Goal: Information Seeking & Learning: Learn about a topic

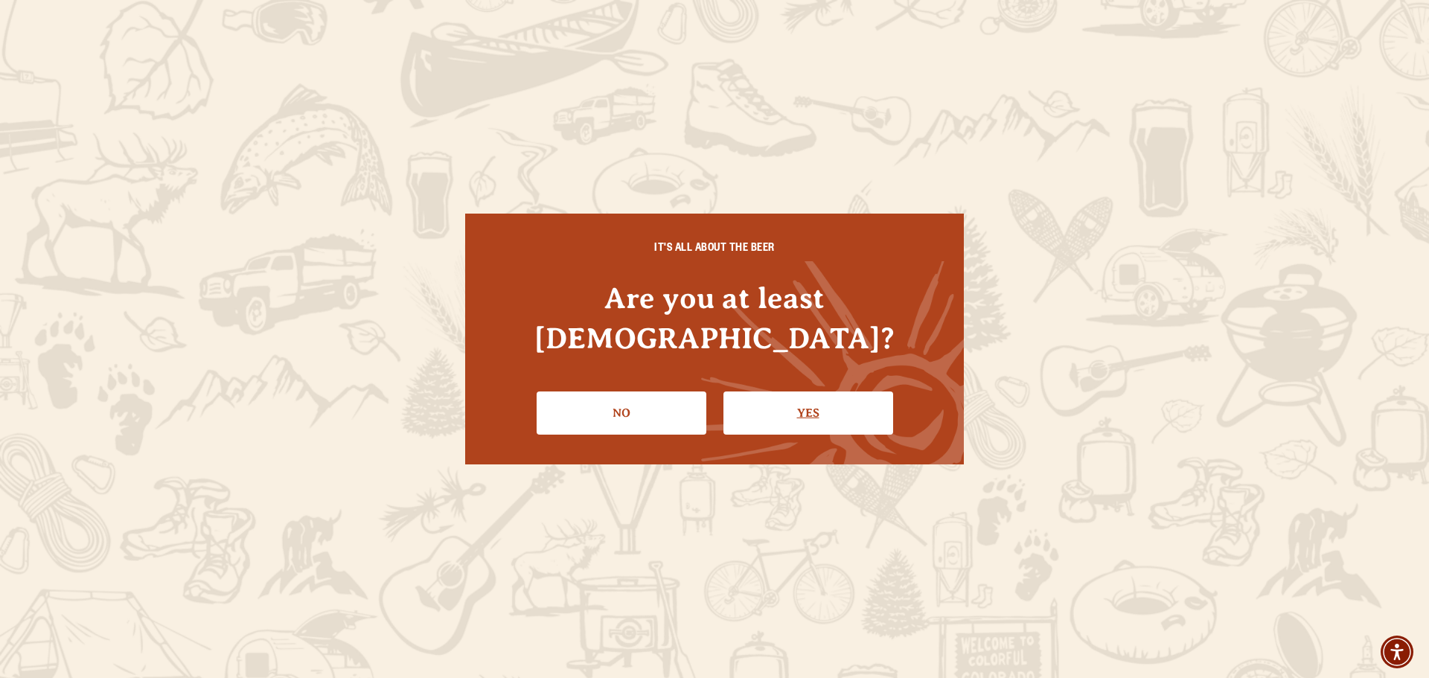
click at [771, 393] on link "Yes" at bounding box center [809, 413] width 170 height 43
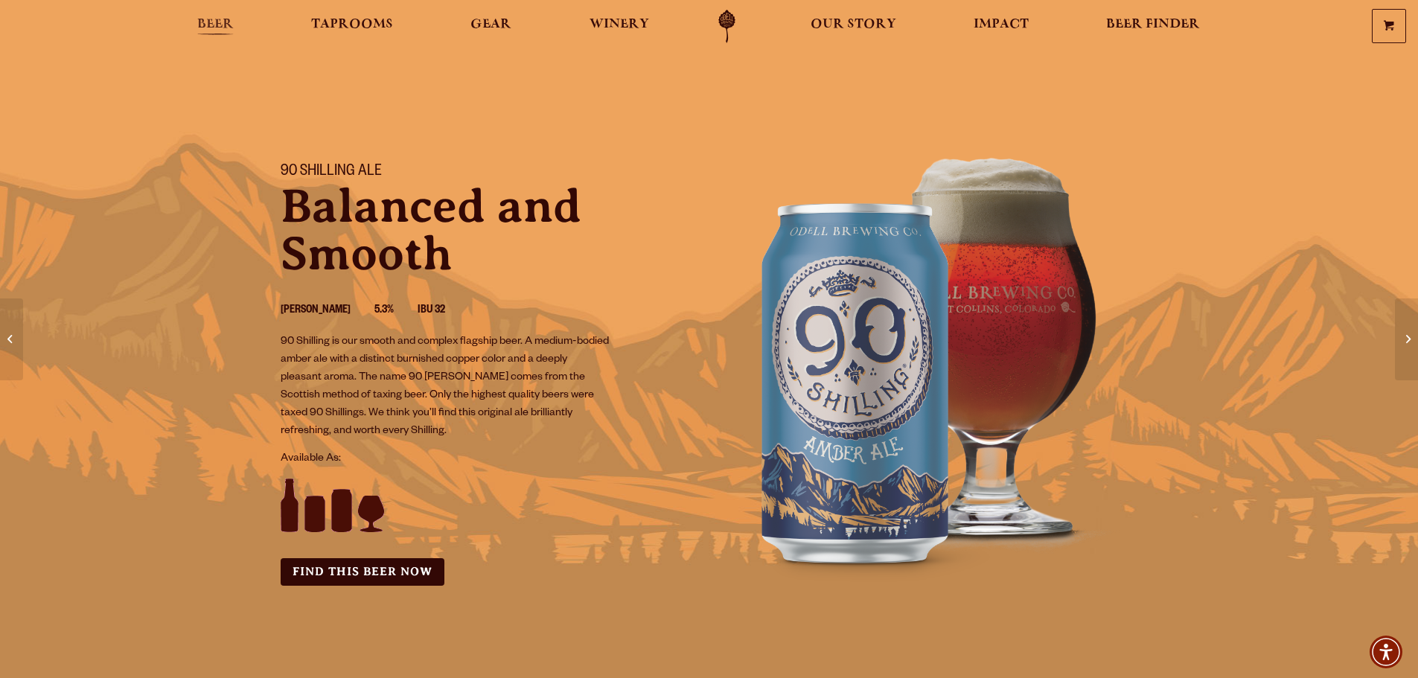
click at [220, 24] on span "Beer" at bounding box center [215, 25] width 36 height 12
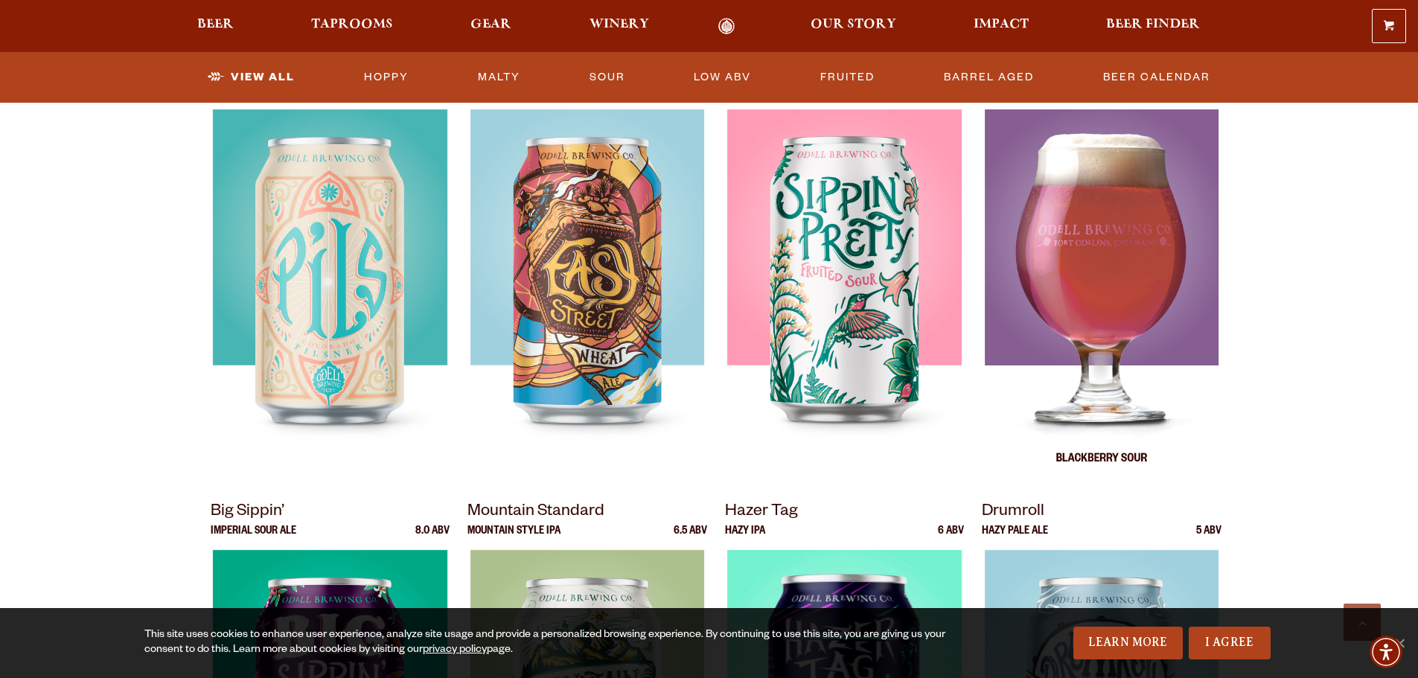
scroll to position [1117, 0]
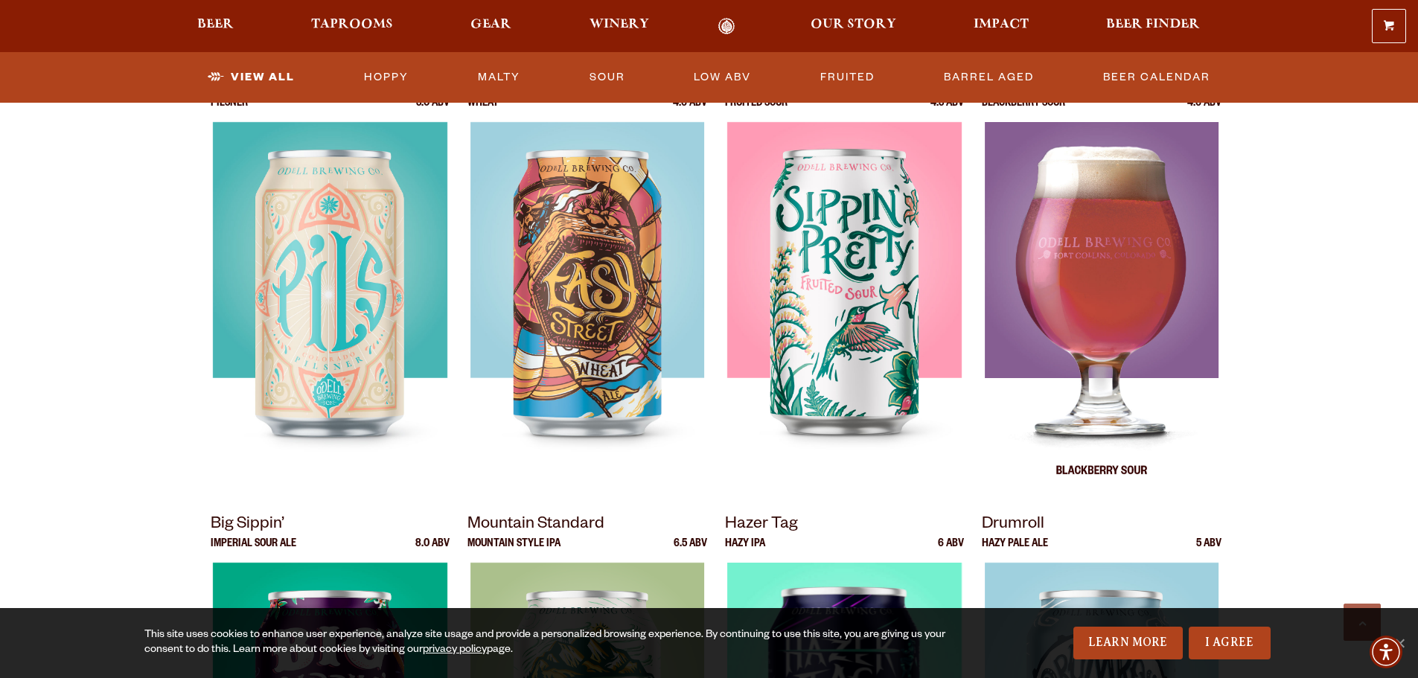
click at [1123, 311] on img at bounding box center [1102, 308] width 234 height 372
